Goal: Transaction & Acquisition: Purchase product/service

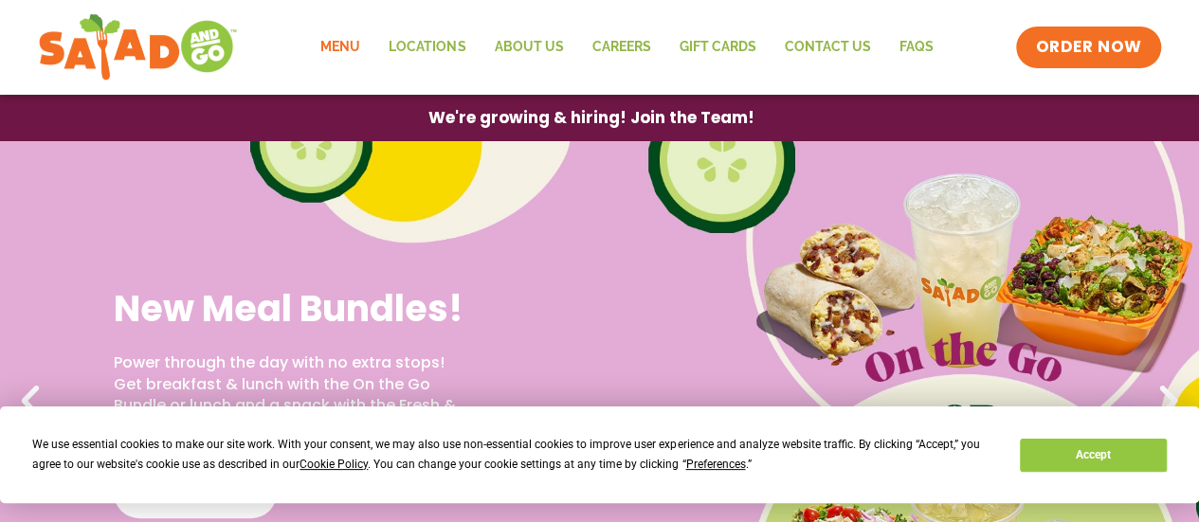
click at [338, 44] on link "Menu" at bounding box center [340, 48] width 68 height 44
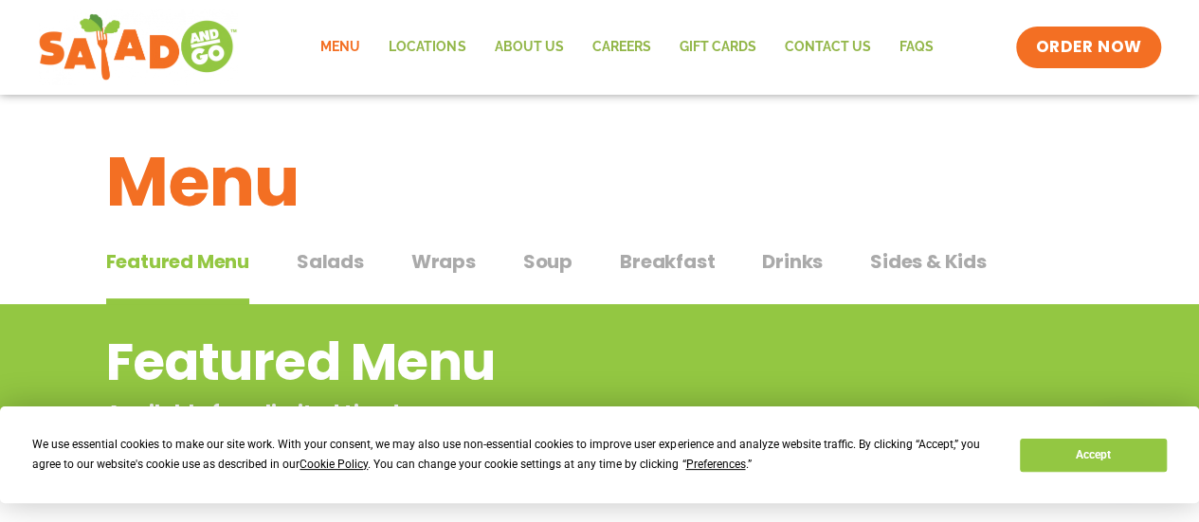
click at [329, 263] on span "Salads" at bounding box center [330, 261] width 67 height 28
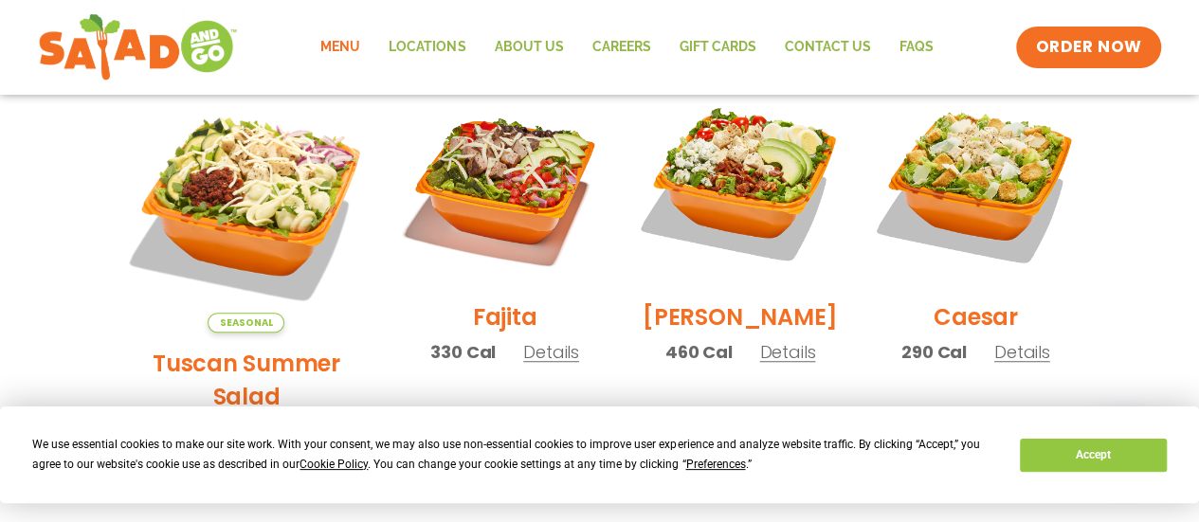
scroll to position [567, 0]
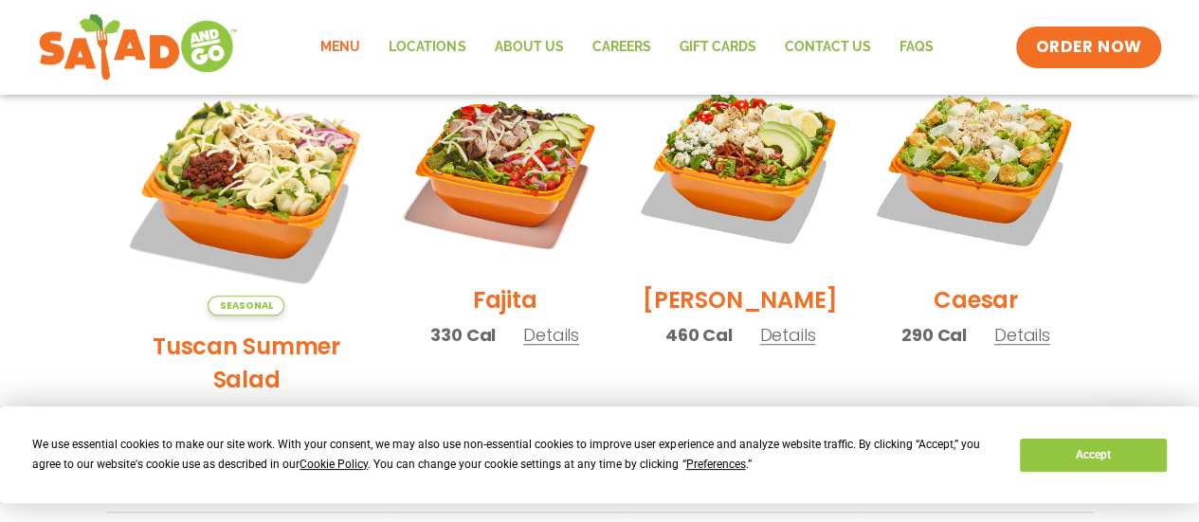
click at [820, 392] on li "[PERSON_NAME] 460 Cal Details Start Your Order Start Your Order [PERSON_NAME] S…" at bounding box center [739, 288] width 235 height 450
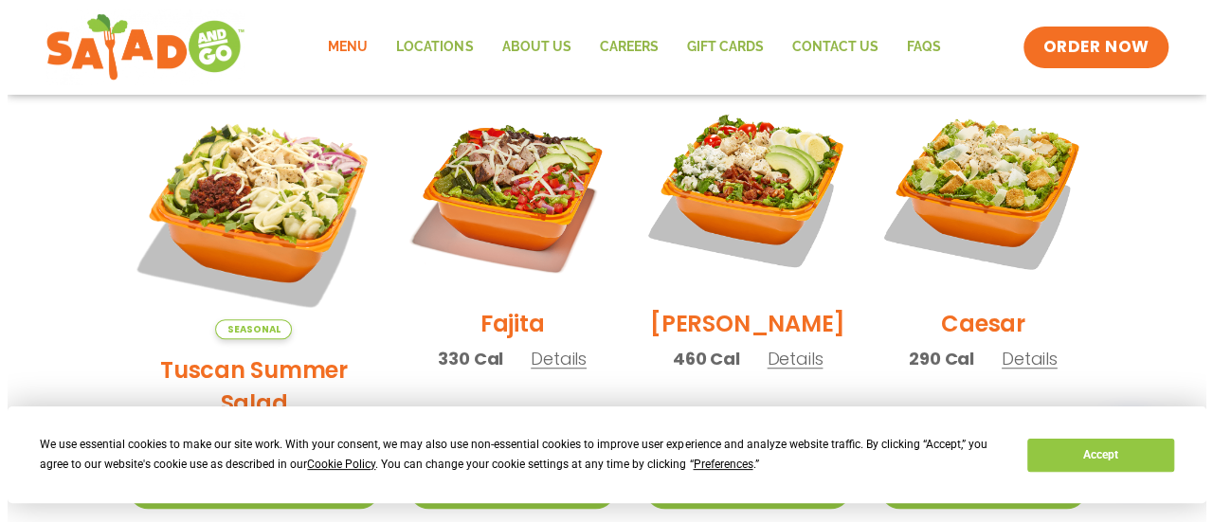
scroll to position [545, 0]
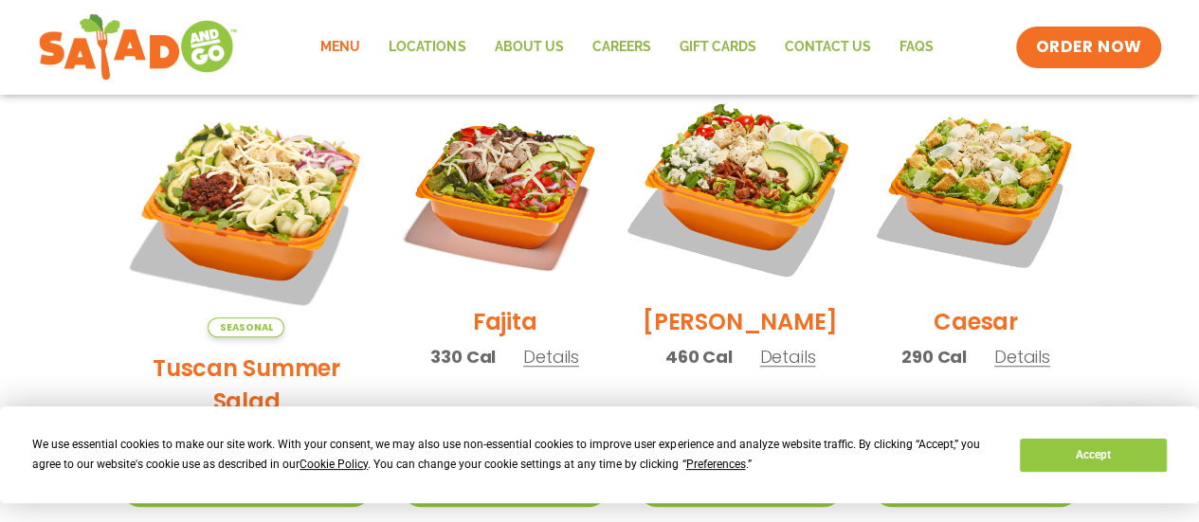
click at [778, 191] on img at bounding box center [740, 187] width 243 height 243
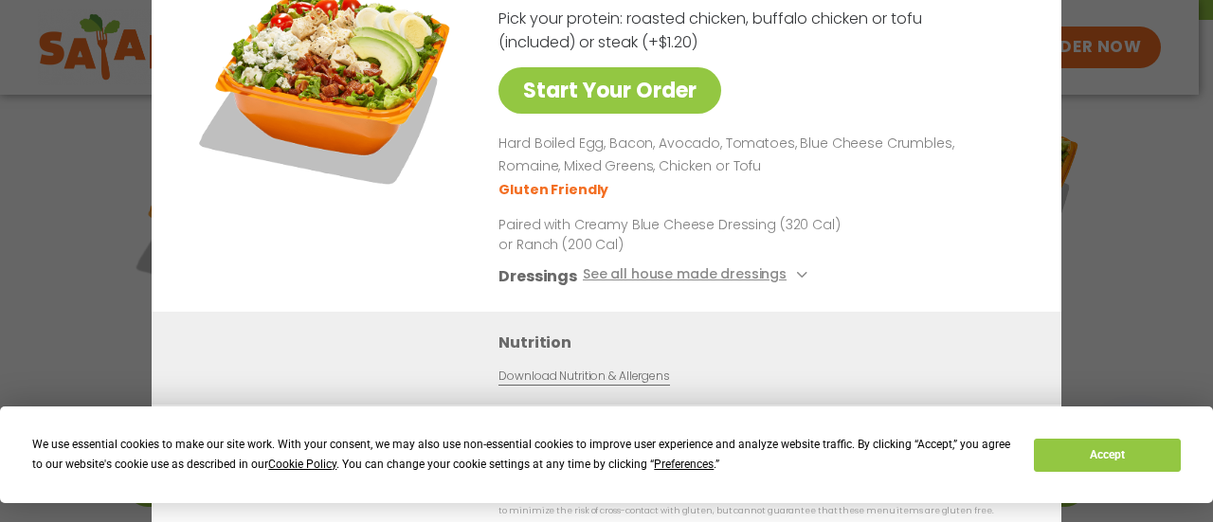
click at [931, 98] on div "[PERSON_NAME] Salad 460 Cal Pick your protein: roasted chicken, buffalo chicken…" at bounding box center [756, 132] width 517 height 360
